Goal: Find specific page/section: Find specific page/section

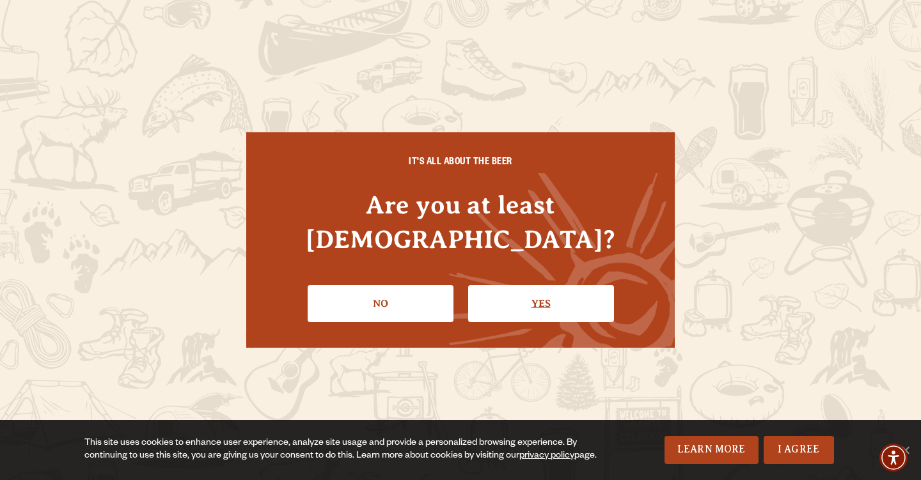
click at [534, 303] on link "Yes" at bounding box center [541, 303] width 146 height 37
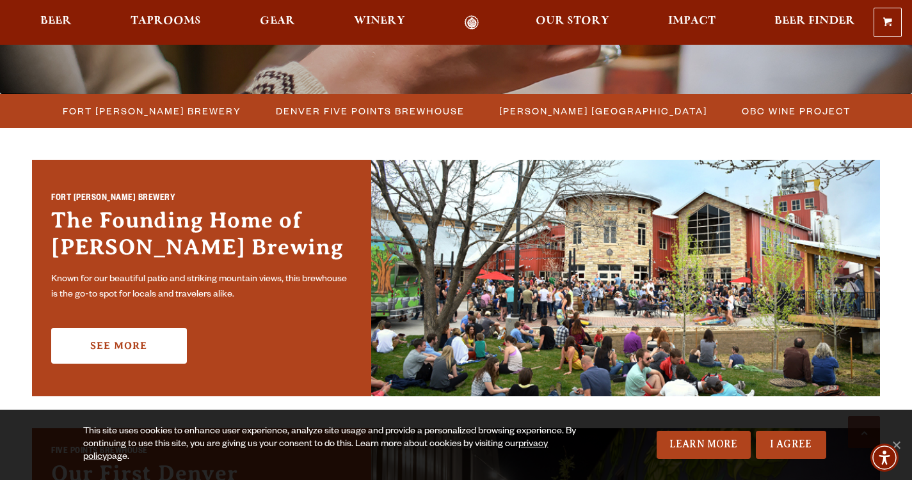
scroll to position [325, 0]
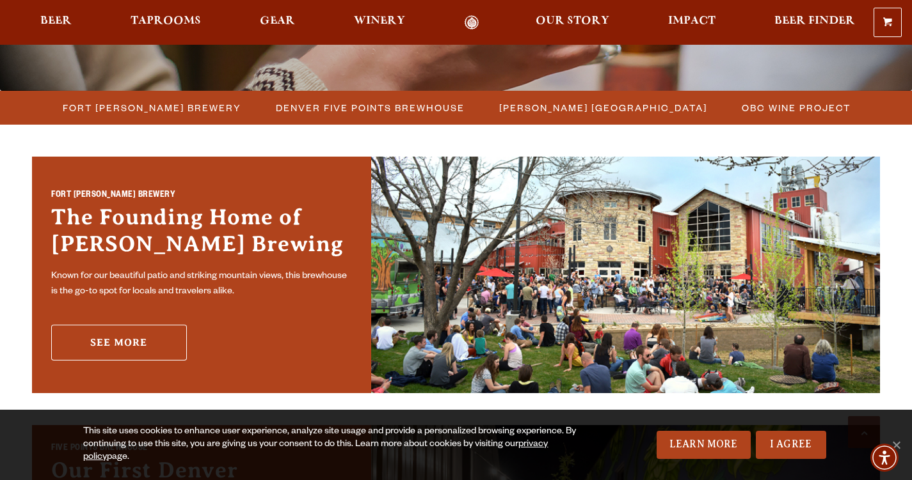
click at [118, 335] on link "See More" at bounding box center [119, 343] width 136 height 36
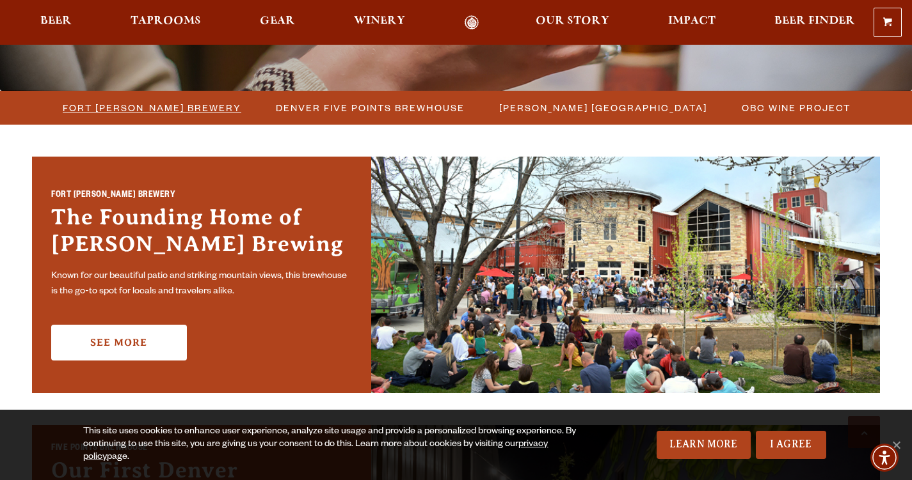
click at [157, 111] on span "Fort [PERSON_NAME] Brewery" at bounding box center [152, 108] width 178 height 19
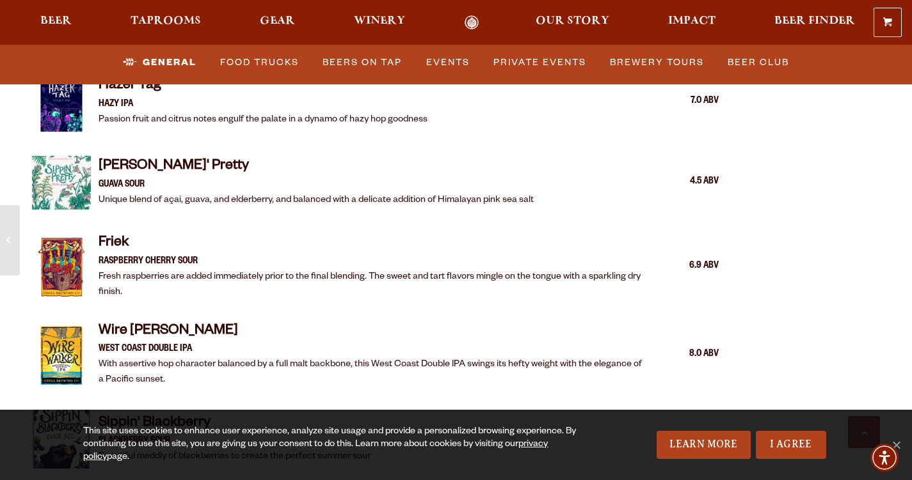
scroll to position [1962, 0]
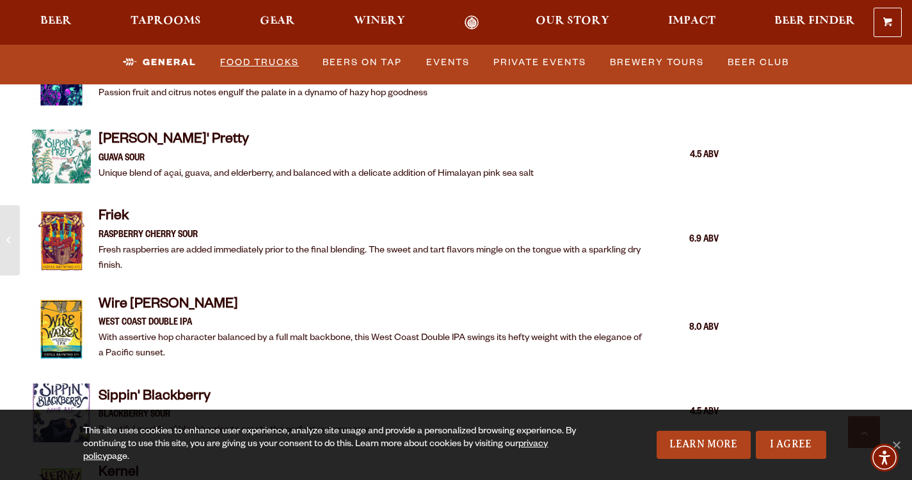
click at [247, 66] on link "Food Trucks" at bounding box center [259, 62] width 89 height 29
click at [260, 62] on link "Food Trucks" at bounding box center [249, 62] width 112 height 29
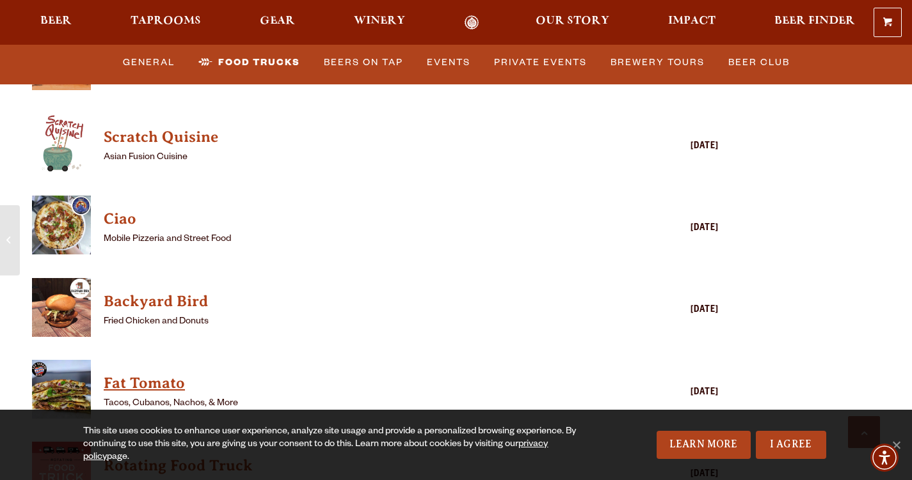
scroll to position [3159, 0]
